Goal: Use online tool/utility: Utilize a website feature to perform a specific function

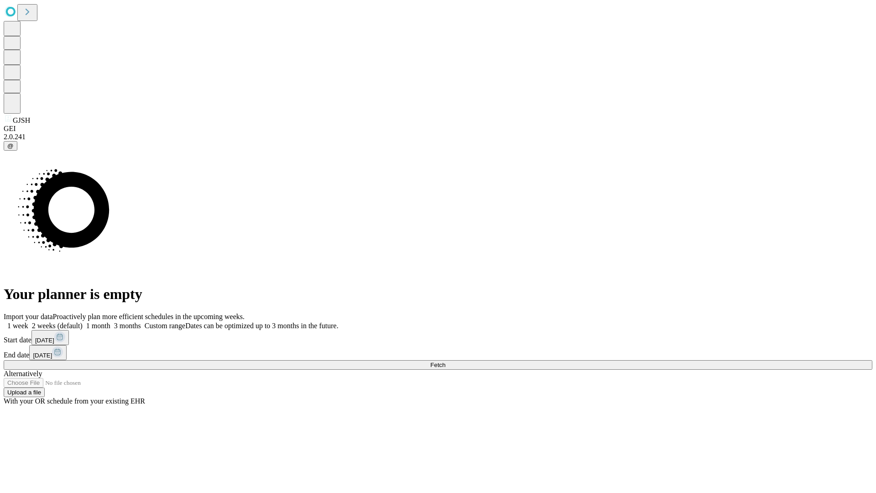
click at [446, 362] on span "Fetch" at bounding box center [437, 365] width 15 height 7
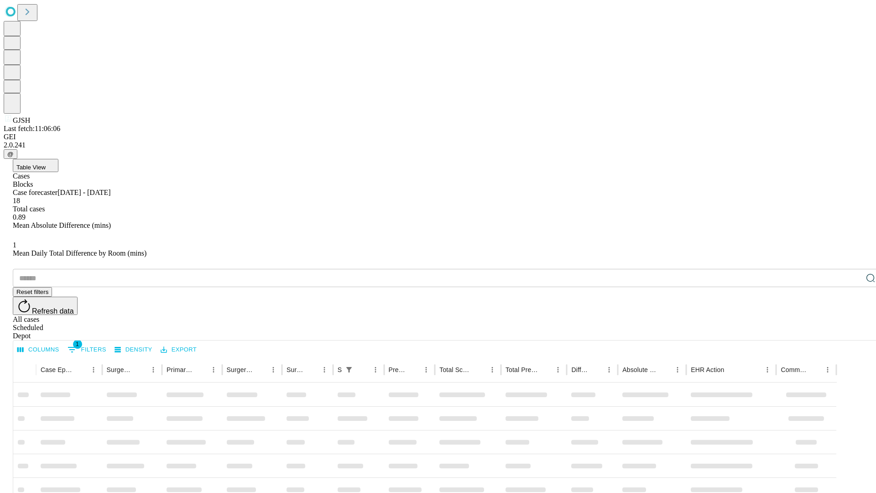
click at [46, 164] on span "Table View" at bounding box center [30, 167] width 29 height 7
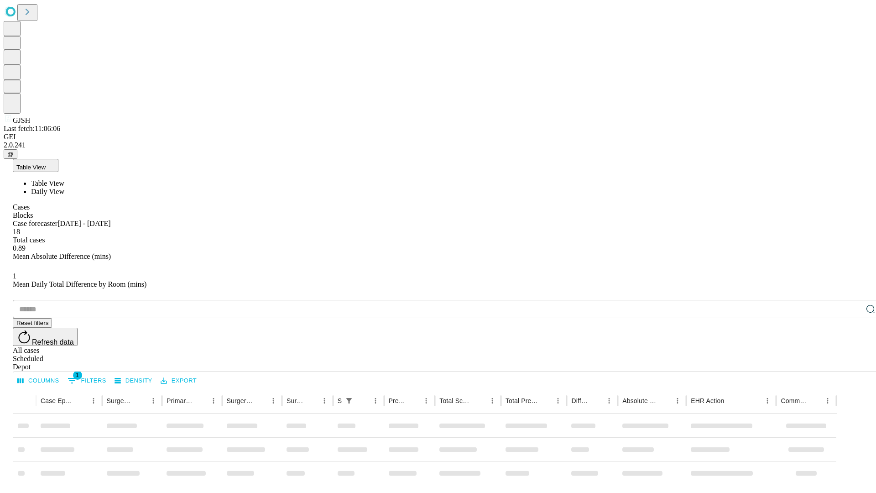
click at [64, 188] on span "Daily View" at bounding box center [47, 192] width 33 height 8
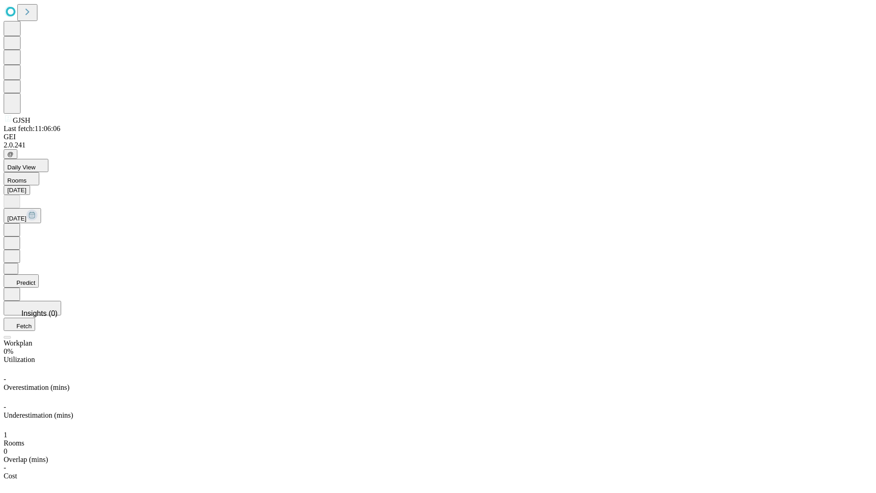
click at [39, 274] on button "Predict" at bounding box center [21, 280] width 35 height 13
